Goal: Task Accomplishment & Management: Complete application form

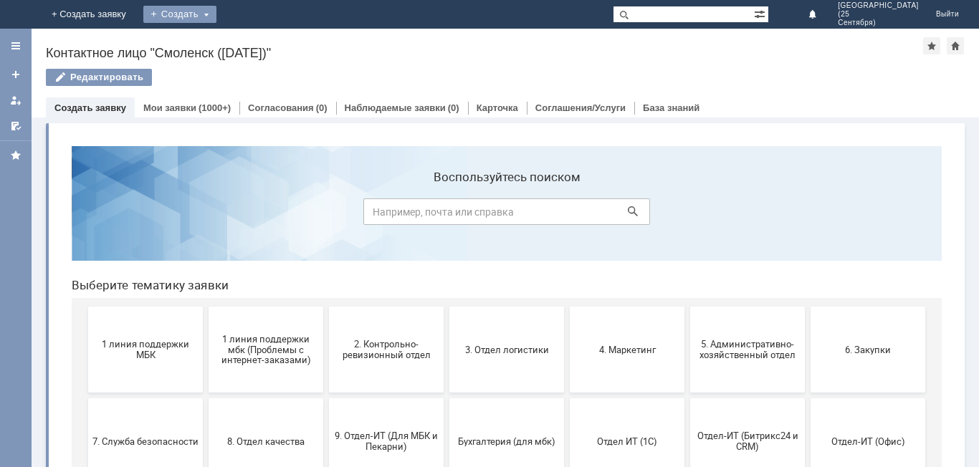
click at [216, 14] on div "Создать" at bounding box center [179, 14] width 73 height 17
click at [266, 45] on link "Заявка" at bounding box center [212, 42] width 109 height 17
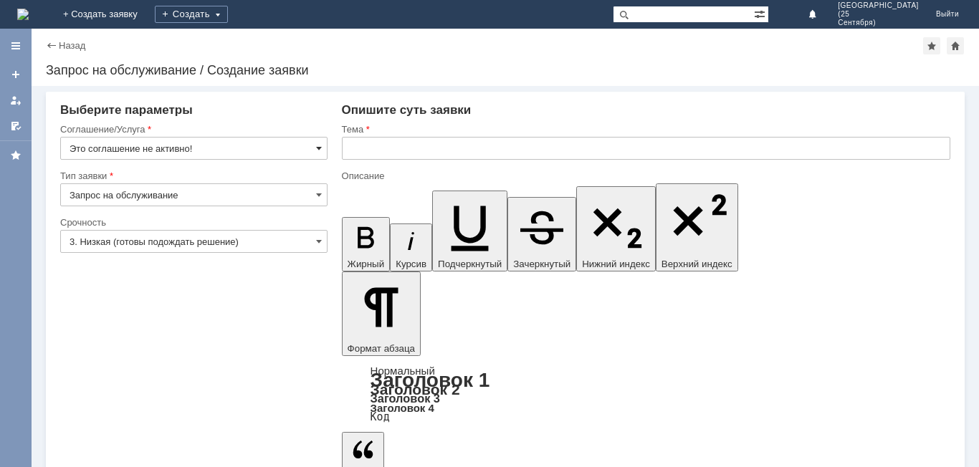
click at [319, 147] on span at bounding box center [319, 148] width 6 height 11
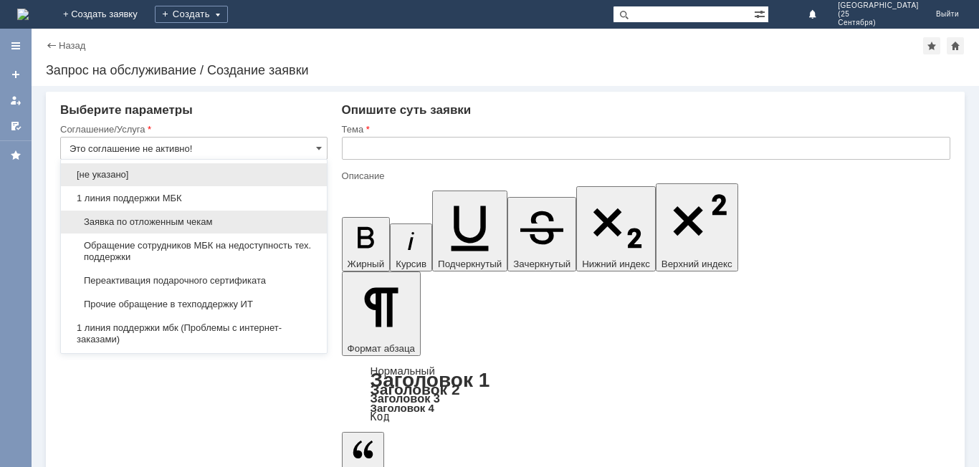
click at [282, 221] on span "Заявка по отложенным чекам" at bounding box center [193, 221] width 249 height 11
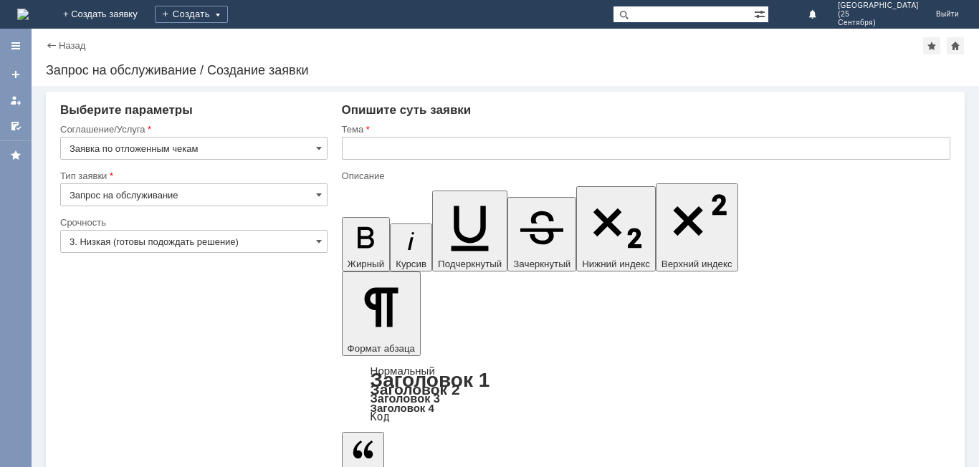
type input "Заявка по отложенным чекам"
click at [316, 241] on span at bounding box center [319, 241] width 6 height 11
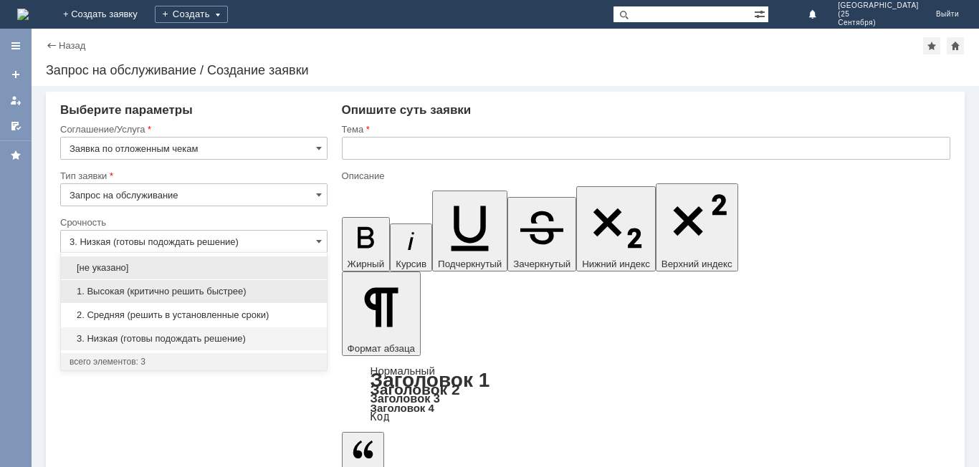
click at [297, 284] on div "1. Высокая (критично решить быстрее)" at bounding box center [194, 291] width 266 height 23
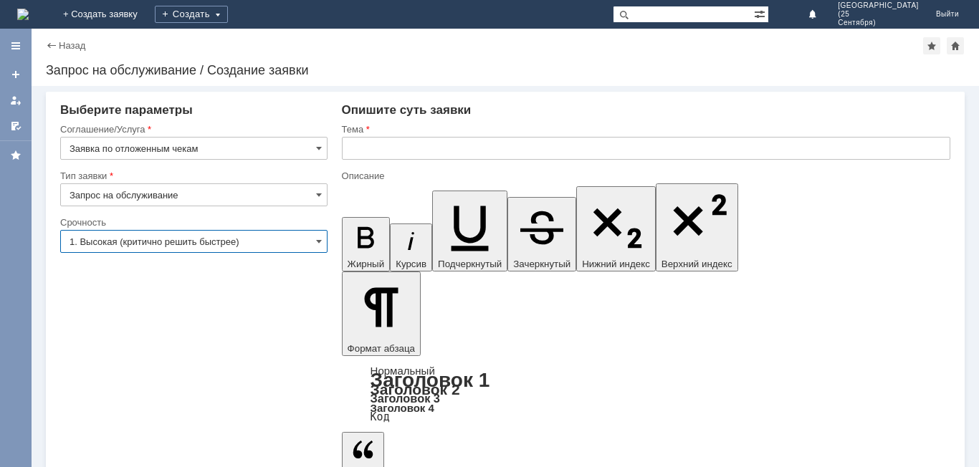
type input "1. Высокая (критично решить быстрее)"
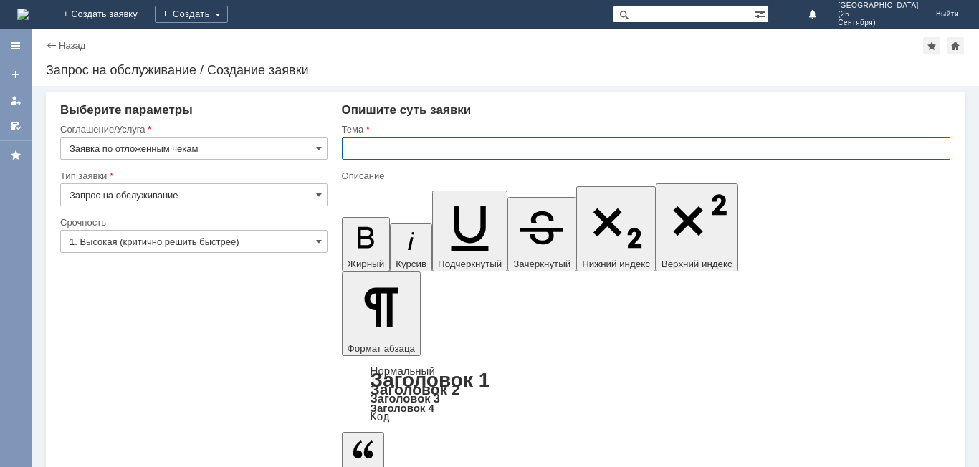
click at [375, 147] on input "text" at bounding box center [646, 148] width 608 height 23
type input "Отложенные чеки"
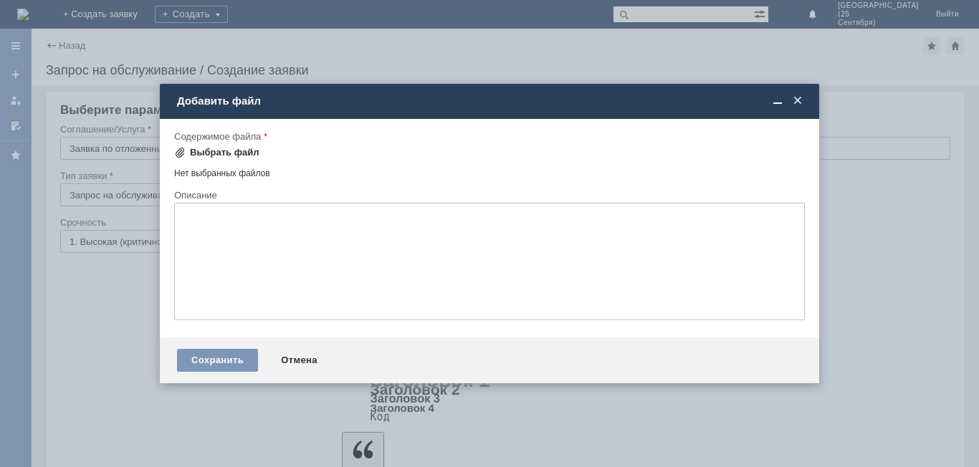
click at [248, 152] on div "Выбрать файл" at bounding box center [224, 152] width 69 height 11
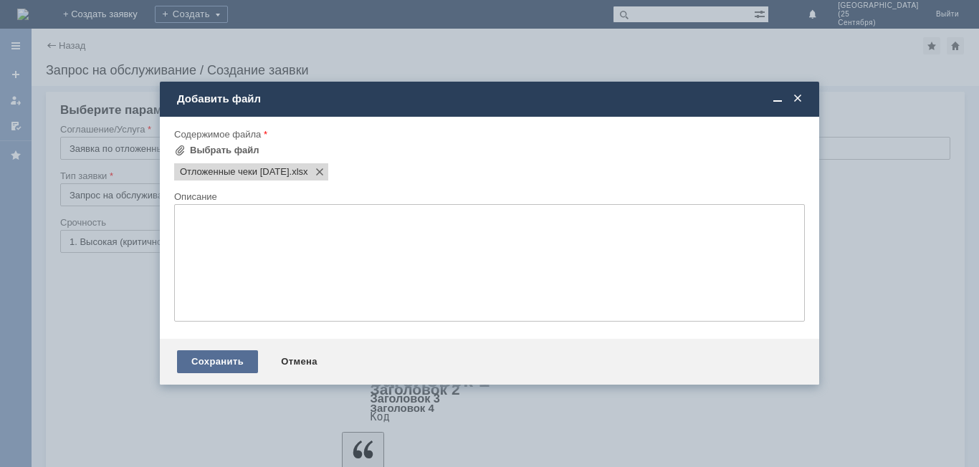
click at [235, 356] on div "Сохранить" at bounding box center [217, 361] width 81 height 23
